Goal: Check status: Check status

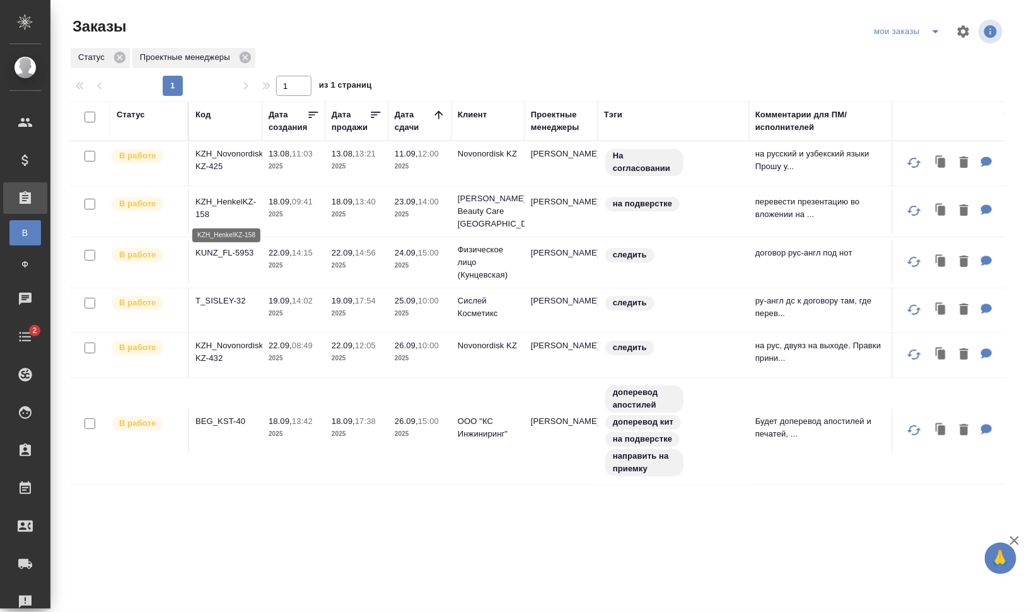
click at [238, 201] on p "KZH_HenkelKZ-158" at bounding box center [225, 207] width 61 height 25
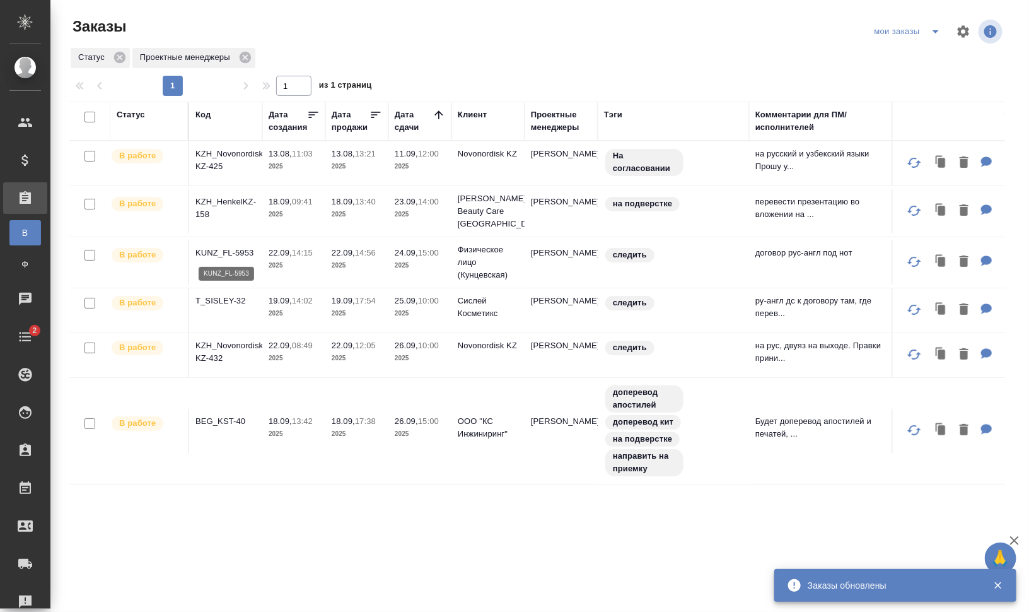
click at [232, 247] on p "KUNZ_FL-5953" at bounding box center [225, 253] width 61 height 13
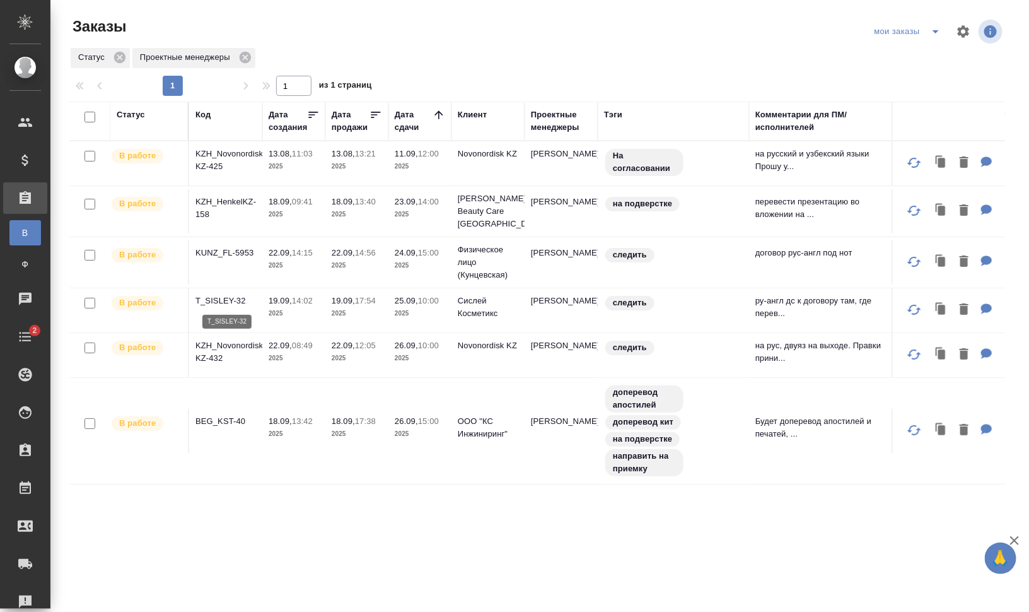
click at [224, 298] on p "T_SISLEY-32" at bounding box center [225, 300] width 61 height 13
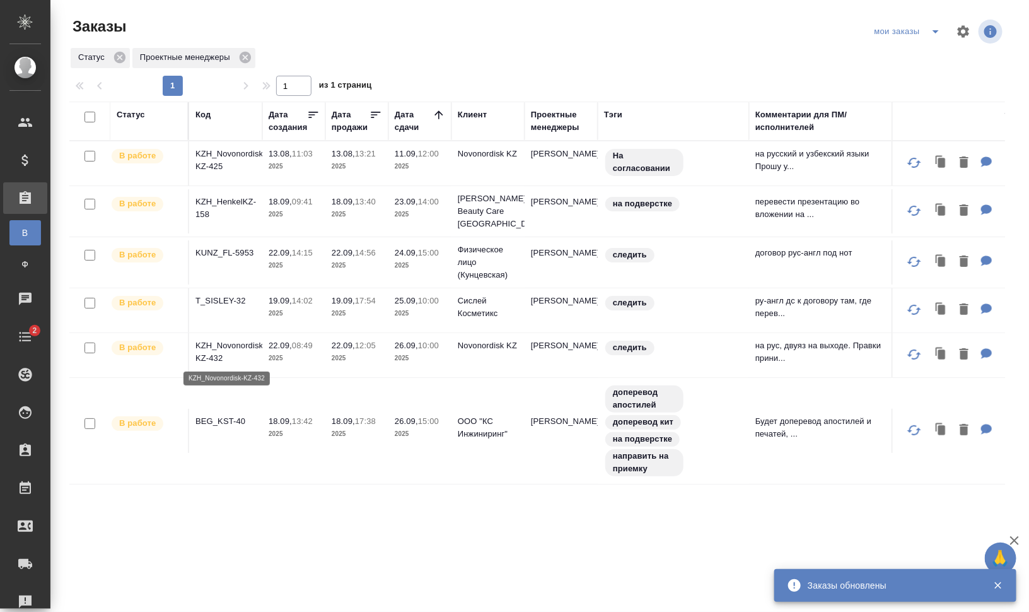
click at [248, 346] on p "KZH_Novonordisk-KZ-432" at bounding box center [225, 351] width 61 height 25
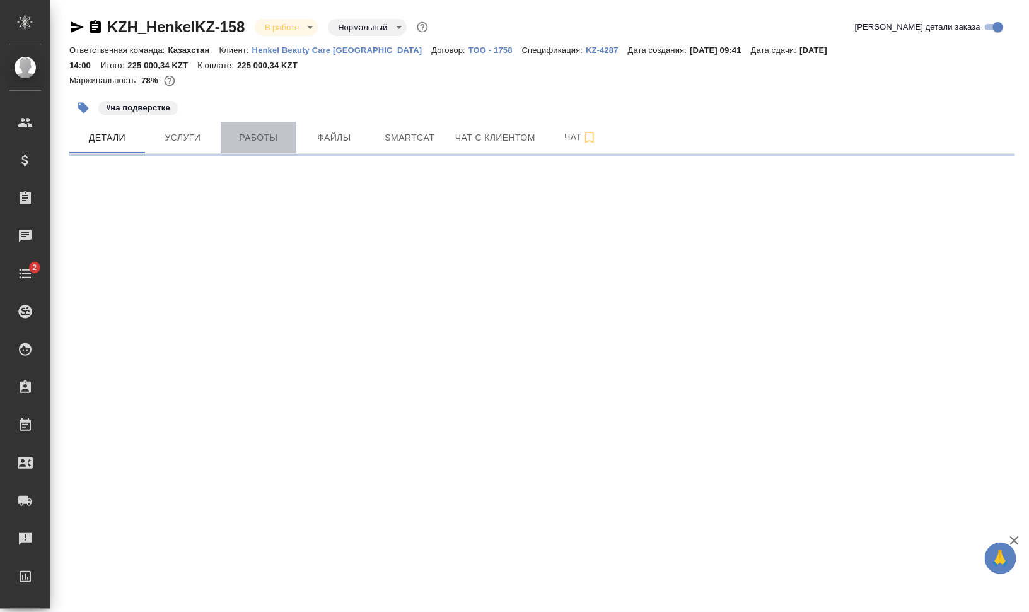
click at [259, 138] on span "Работы" at bounding box center [258, 138] width 61 height 16
select select "RU"
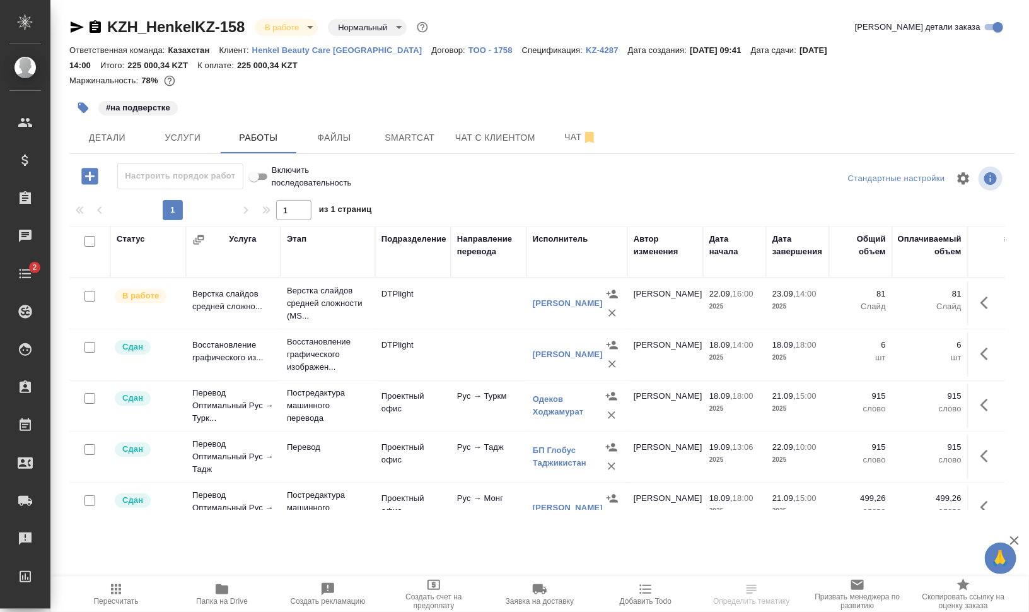
click at [982, 332] on td at bounding box center [986, 354] width 38 height 44
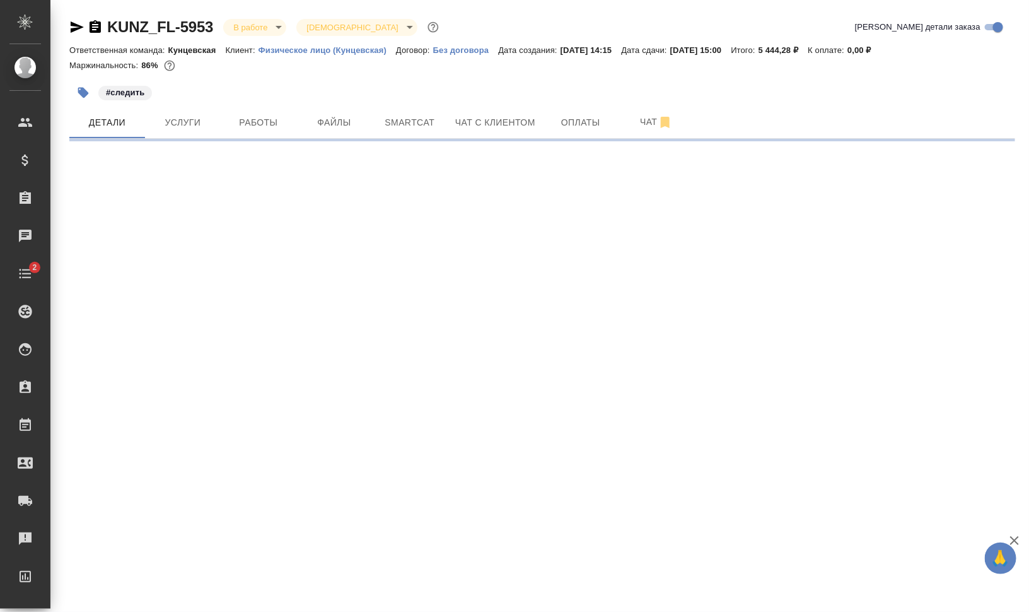
select select "RU"
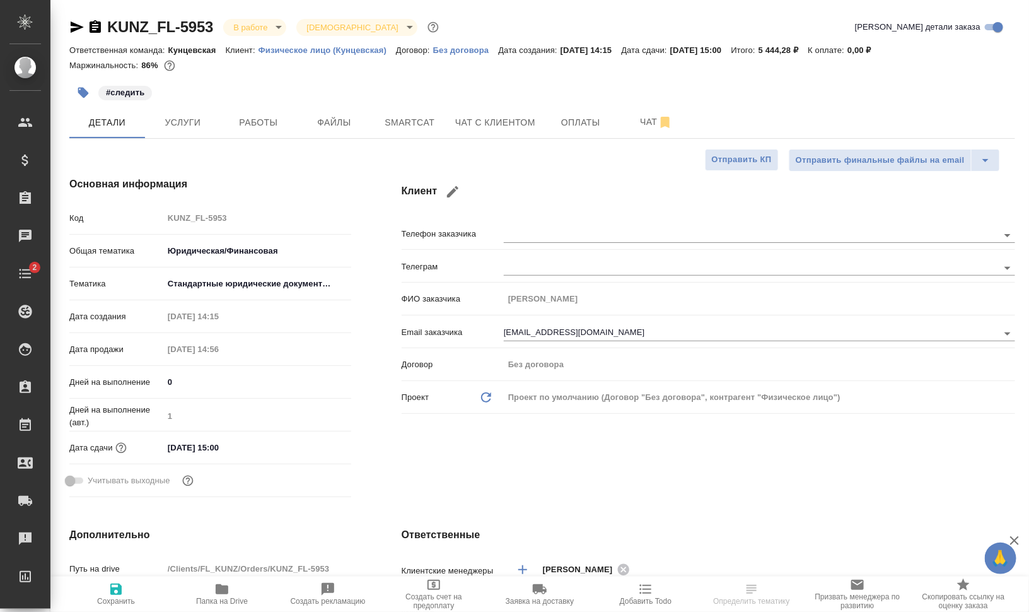
type textarea "x"
click at [262, 125] on span "Работы" at bounding box center [258, 123] width 61 height 16
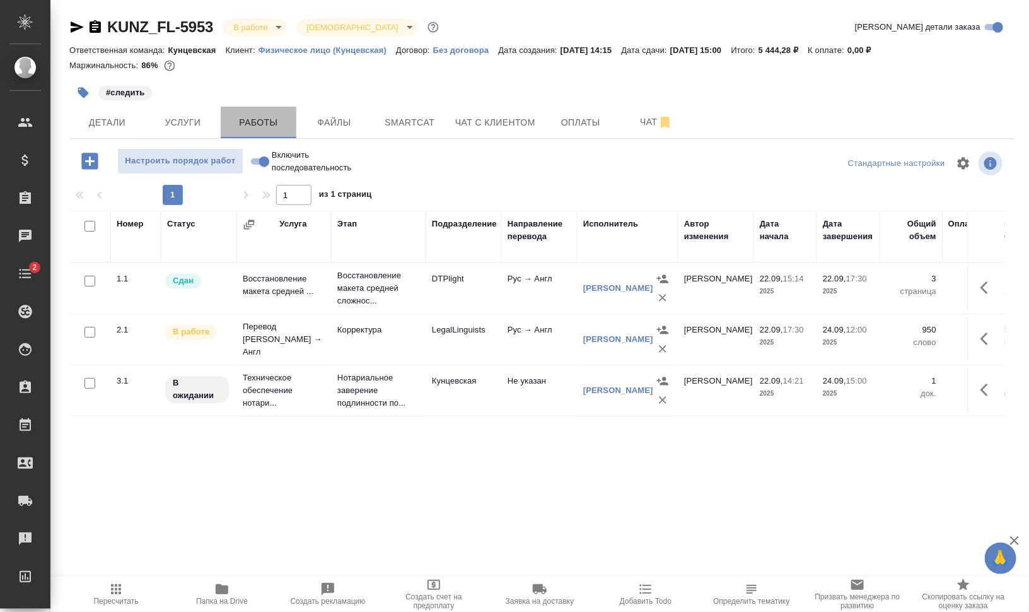
drag, startPoint x: 262, startPoint y: 125, endPoint x: 285, endPoint y: 221, distance: 98.5
click at [285, 204] on div "KUNZ_FL-5953 В работе inProgress Святая троица holyTrinity Кратко детали заказа…" at bounding box center [542, 263] width 960 height 527
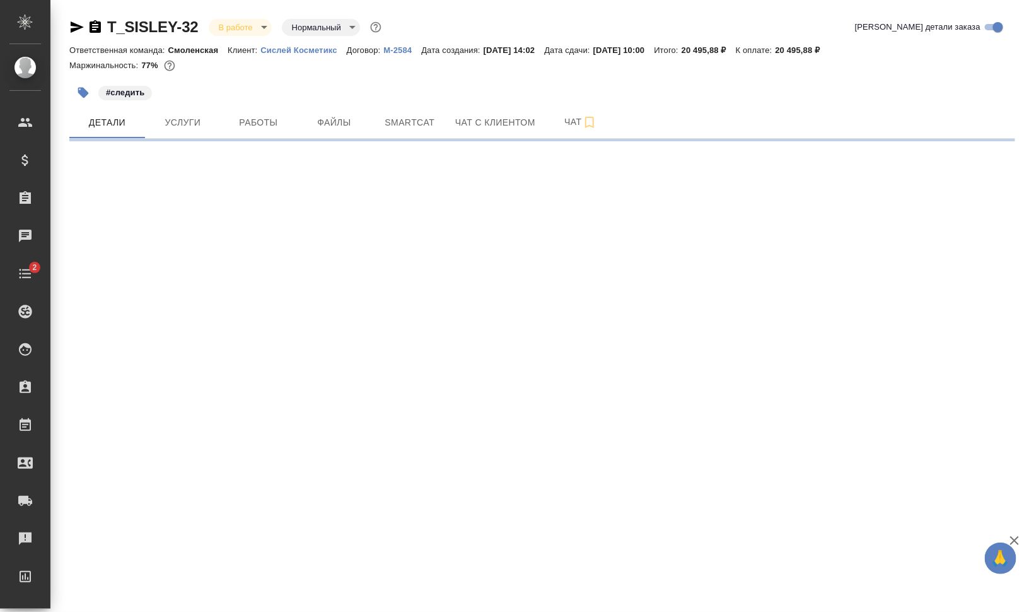
select select "RU"
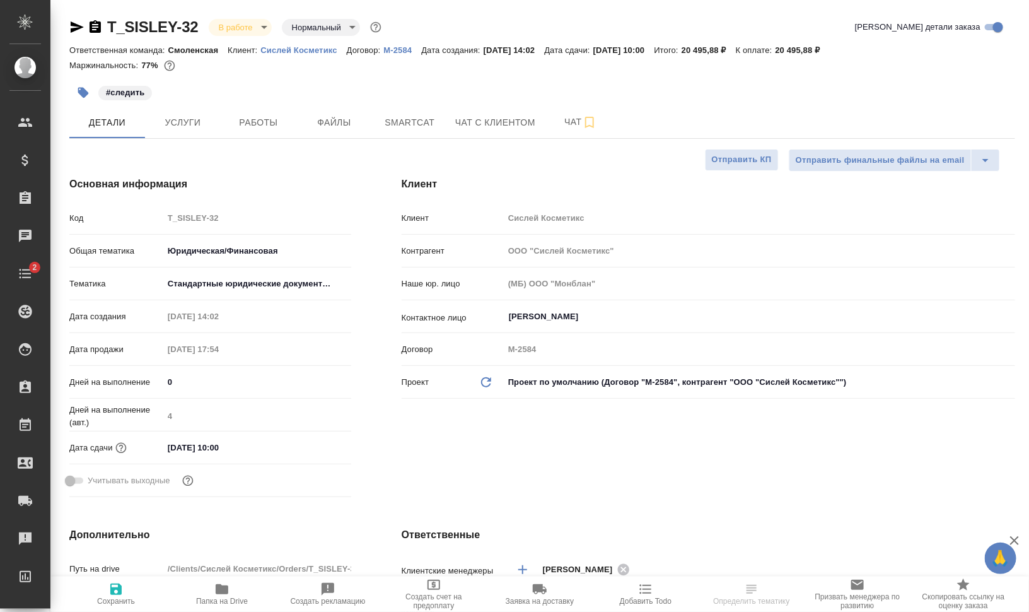
type textarea "x"
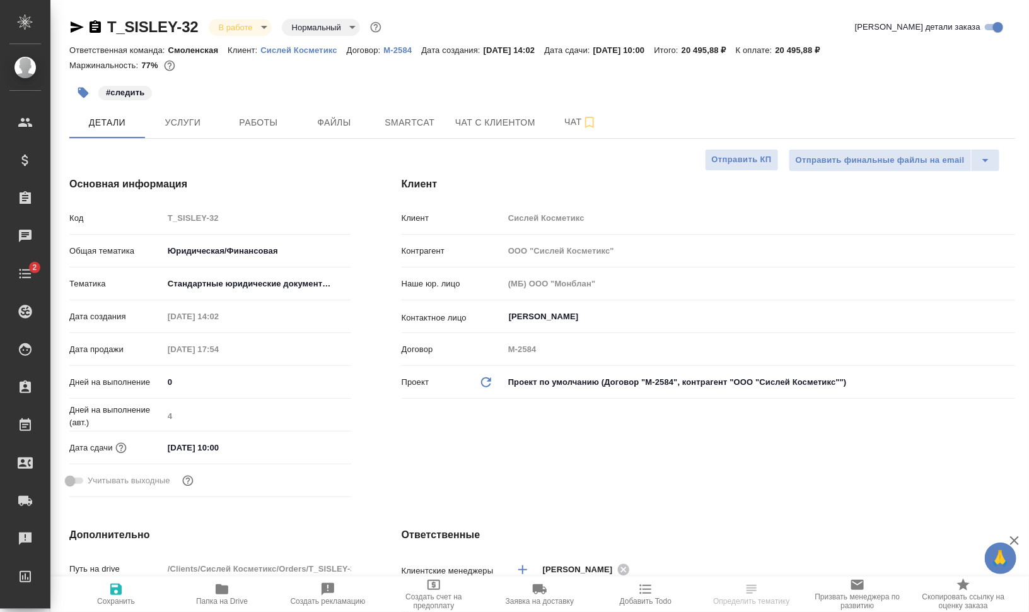
type textarea "x"
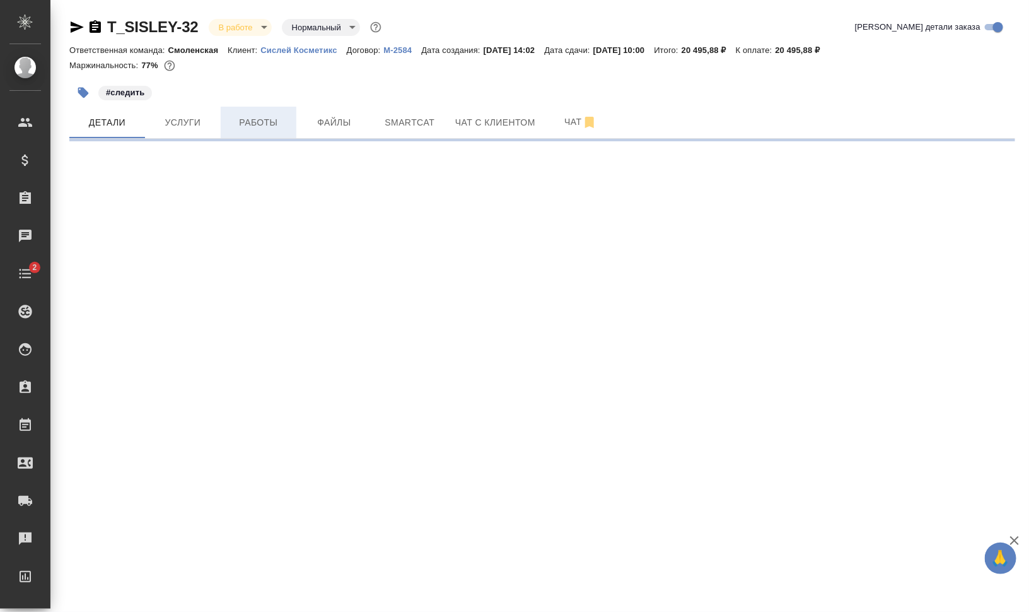
select select "RU"
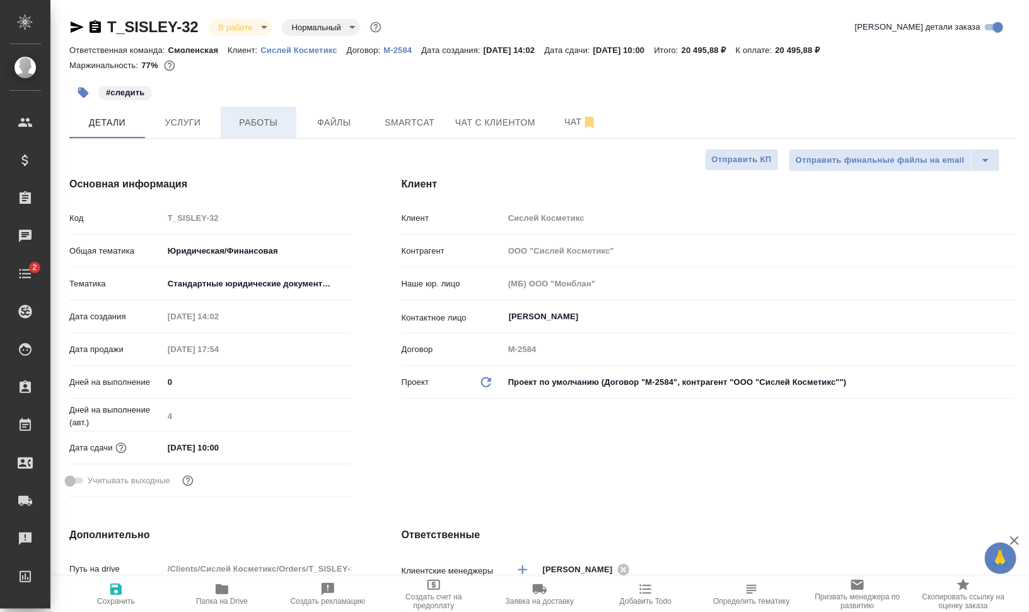
type textarea "x"
click at [249, 130] on button "Работы" at bounding box center [259, 123] width 76 height 32
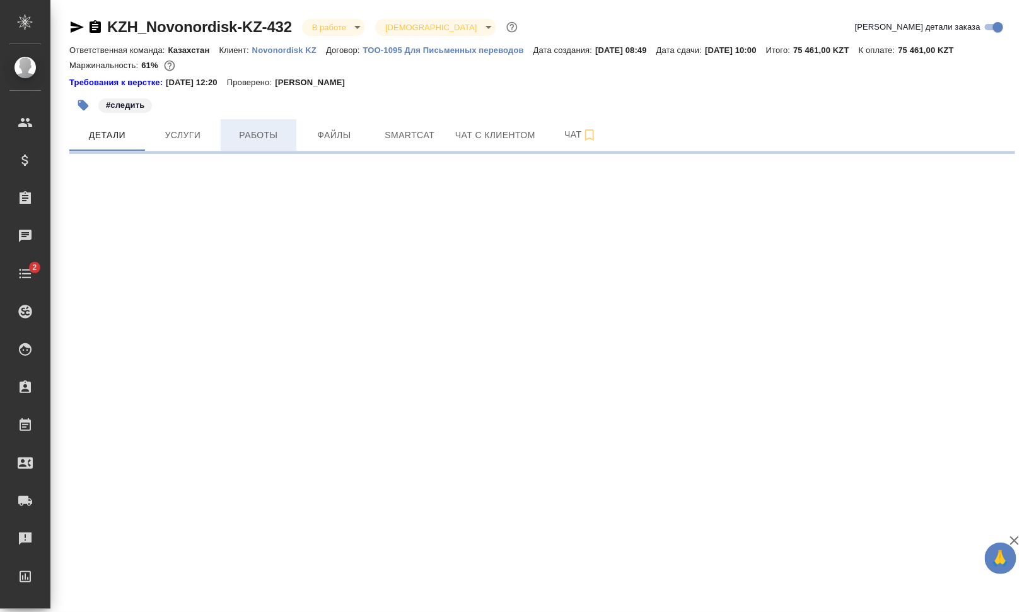
select select "RU"
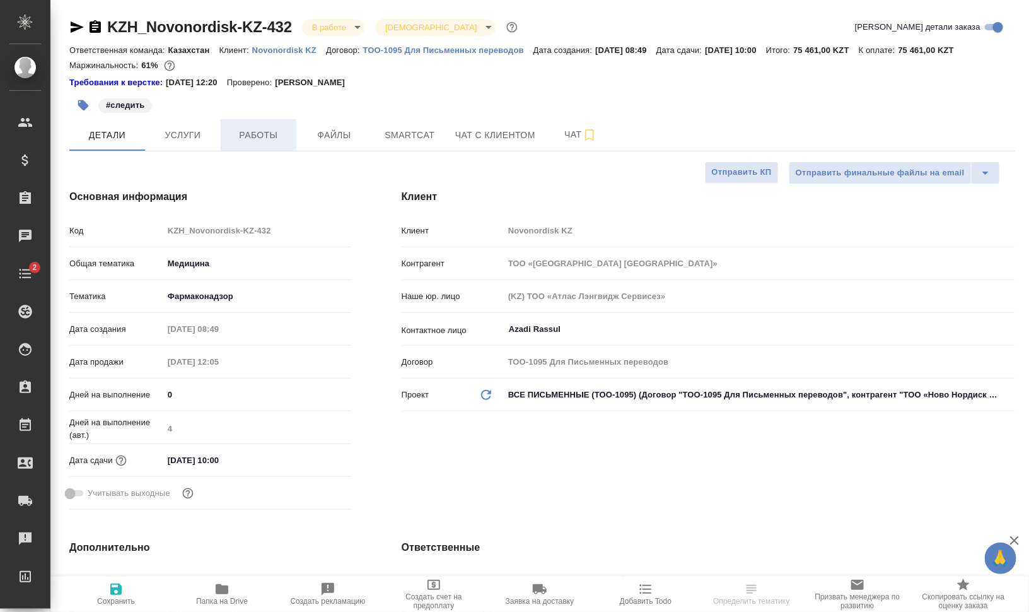
type textarea "x"
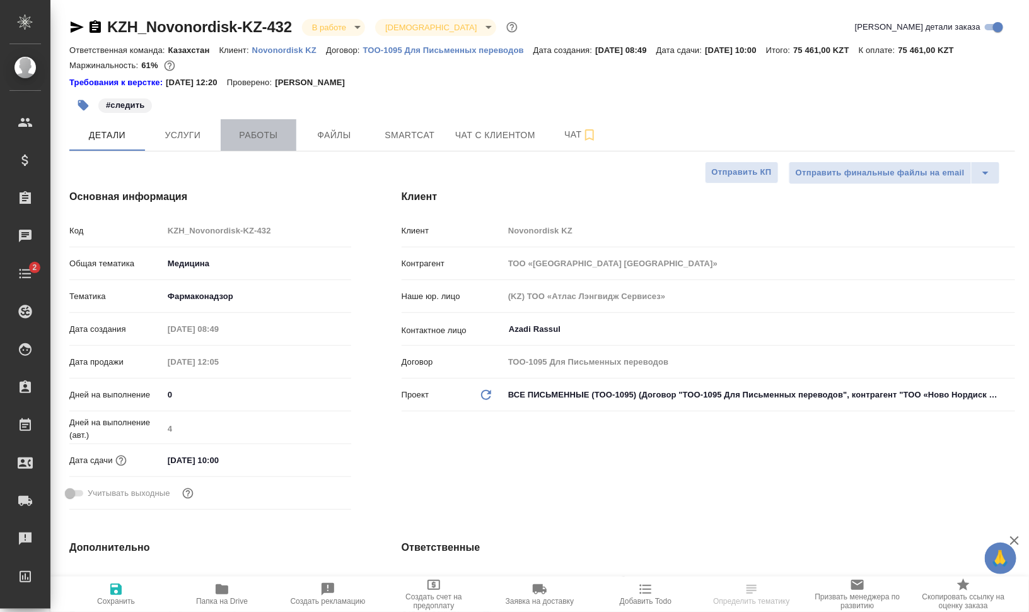
type textarea "x"
click at [252, 132] on span "Работы" at bounding box center [258, 135] width 61 height 16
